Goal: Information Seeking & Learning: Compare options

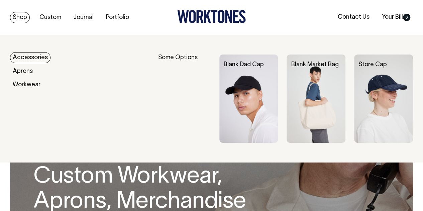
click at [21, 13] on link "Shop" at bounding box center [20, 17] width 20 height 11
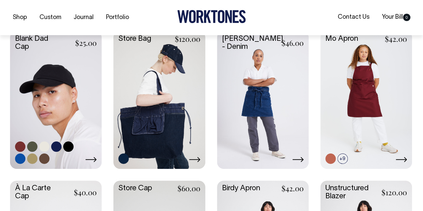
click at [58, 102] on link at bounding box center [56, 99] width 92 height 136
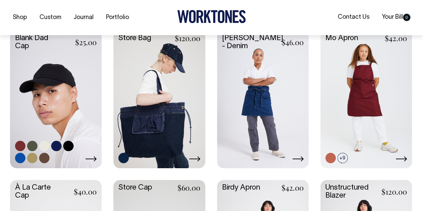
scroll to position [349, 0]
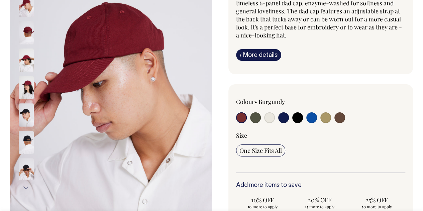
scroll to position [102, 0]
click at [340, 119] on input "radio" at bounding box center [340, 117] width 11 height 11
radio input "true"
select select "Espresso"
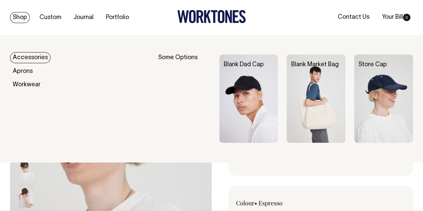
click at [18, 18] on link "Shop" at bounding box center [20, 17] width 20 height 11
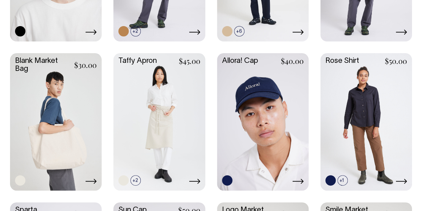
click at [40, 103] on link at bounding box center [56, 121] width 92 height 136
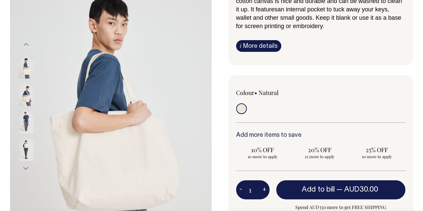
scroll to position [80, 0]
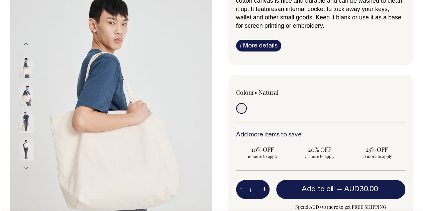
click at [24, 90] on img at bounding box center [26, 93] width 15 height 23
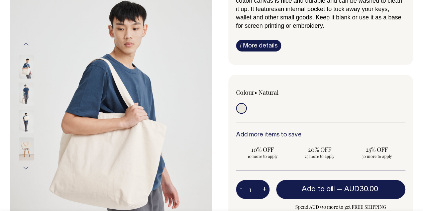
click at [27, 47] on button "Previous" at bounding box center [26, 44] width 10 height 15
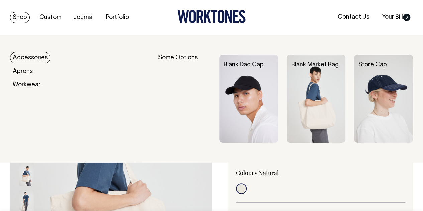
scroll to position [0, 0]
click at [16, 16] on link "Shop" at bounding box center [20, 17] width 20 height 11
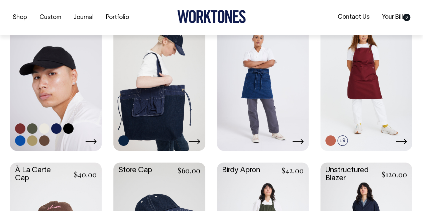
click at [68, 98] on link at bounding box center [56, 81] width 92 height 136
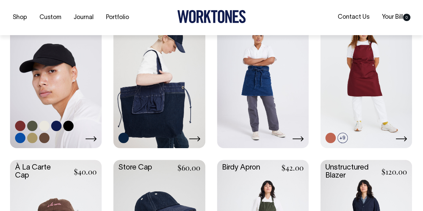
scroll to position [369, 0]
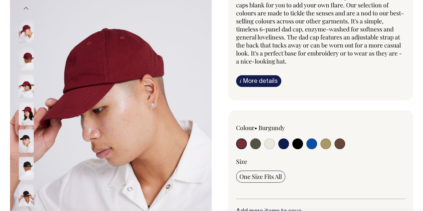
click at [342, 146] on input "radio" at bounding box center [340, 144] width 11 height 11
radio input "true"
select select "Espresso"
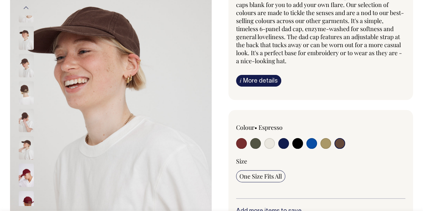
click at [25, 109] on img at bounding box center [26, 120] width 15 height 23
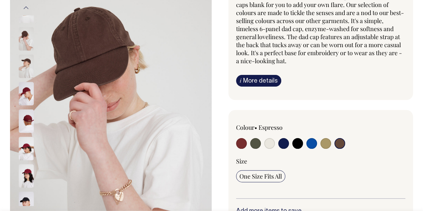
click at [26, 6] on button "Previous" at bounding box center [26, 7] width 10 height 15
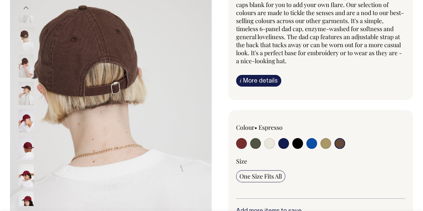
click at [26, 6] on button "Previous" at bounding box center [26, 7] width 10 height 15
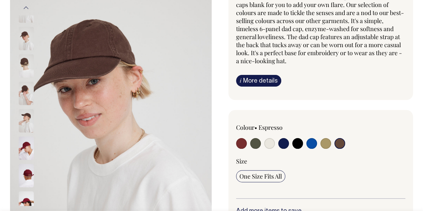
click at [26, 6] on button "Previous" at bounding box center [26, 7] width 10 height 15
click at [25, 82] on img at bounding box center [26, 93] width 15 height 23
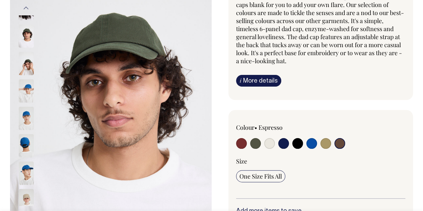
click at [294, 142] on input "radio" at bounding box center [297, 143] width 11 height 11
radio input "true"
select select "Black"
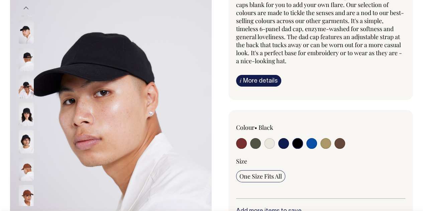
click at [282, 142] on input "radio" at bounding box center [283, 143] width 11 height 11
radio input "true"
select select "Dark Navy"
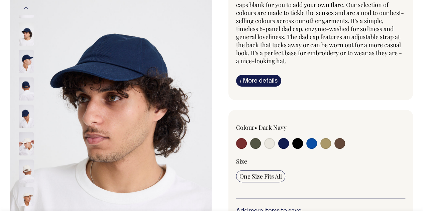
click at [295, 144] on input "radio" at bounding box center [297, 143] width 11 height 11
radio input "true"
select select "Black"
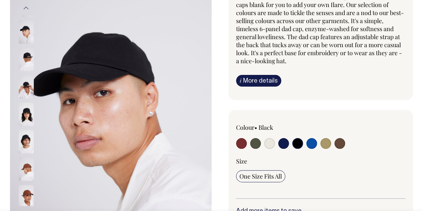
click at [336, 144] on input "radio" at bounding box center [340, 143] width 11 height 11
radio input "true"
select select "Espresso"
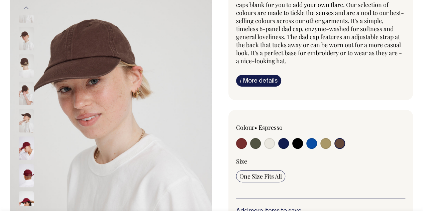
click at [127, 153] on img at bounding box center [111, 111] width 202 height 302
